Goal: Transaction & Acquisition: Obtain resource

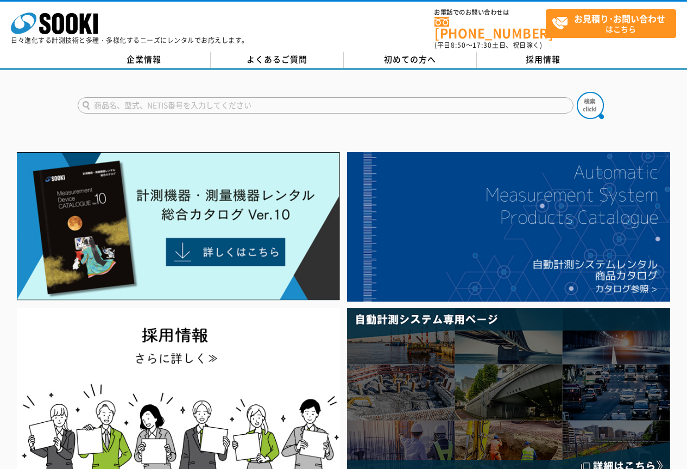
click at [230, 100] on input "text" at bounding box center [326, 105] width 496 height 16
type input "GSR"
click at [577, 92] on button at bounding box center [590, 105] width 27 height 27
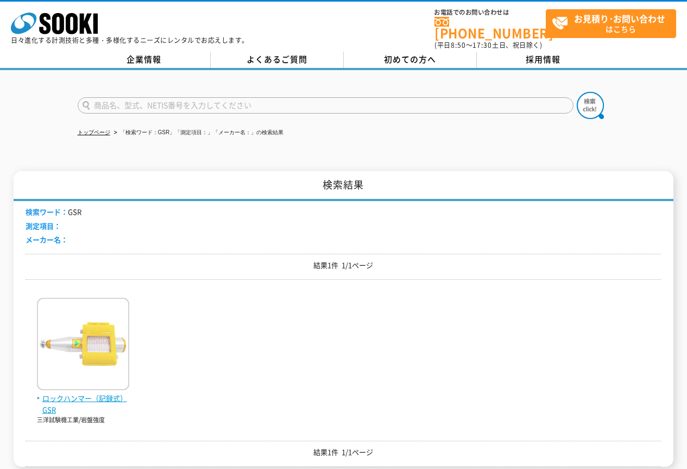
click at [103, 329] on img at bounding box center [83, 345] width 92 height 95
